Goal: Information Seeking & Learning: Stay updated

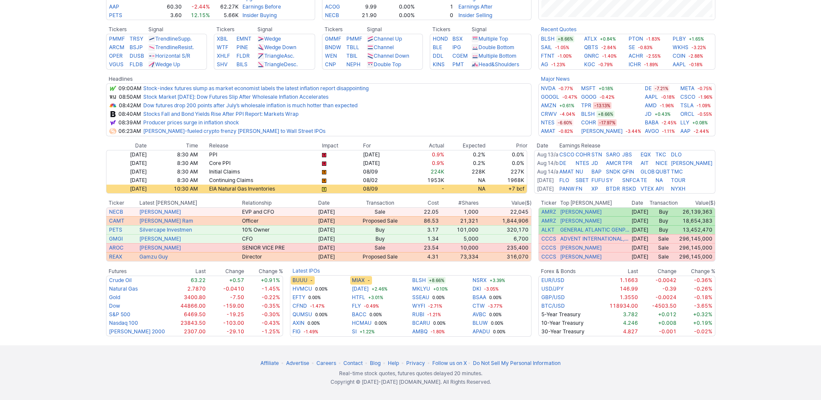
scroll to position [324, 0]
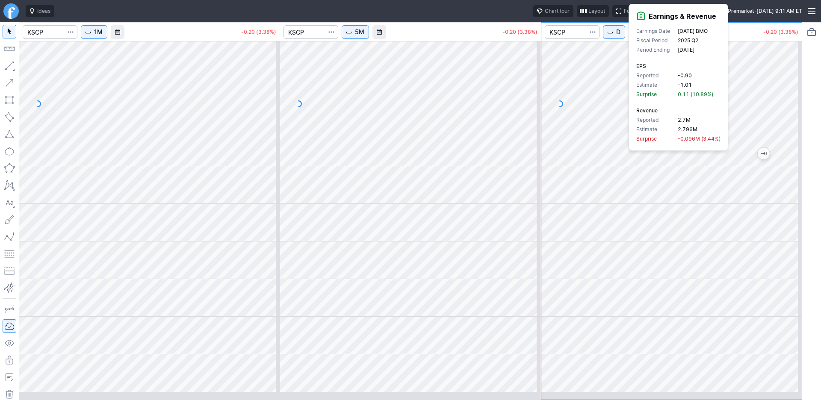
scroll to position [40, 0]
